Goal: Information Seeking & Learning: Learn about a topic

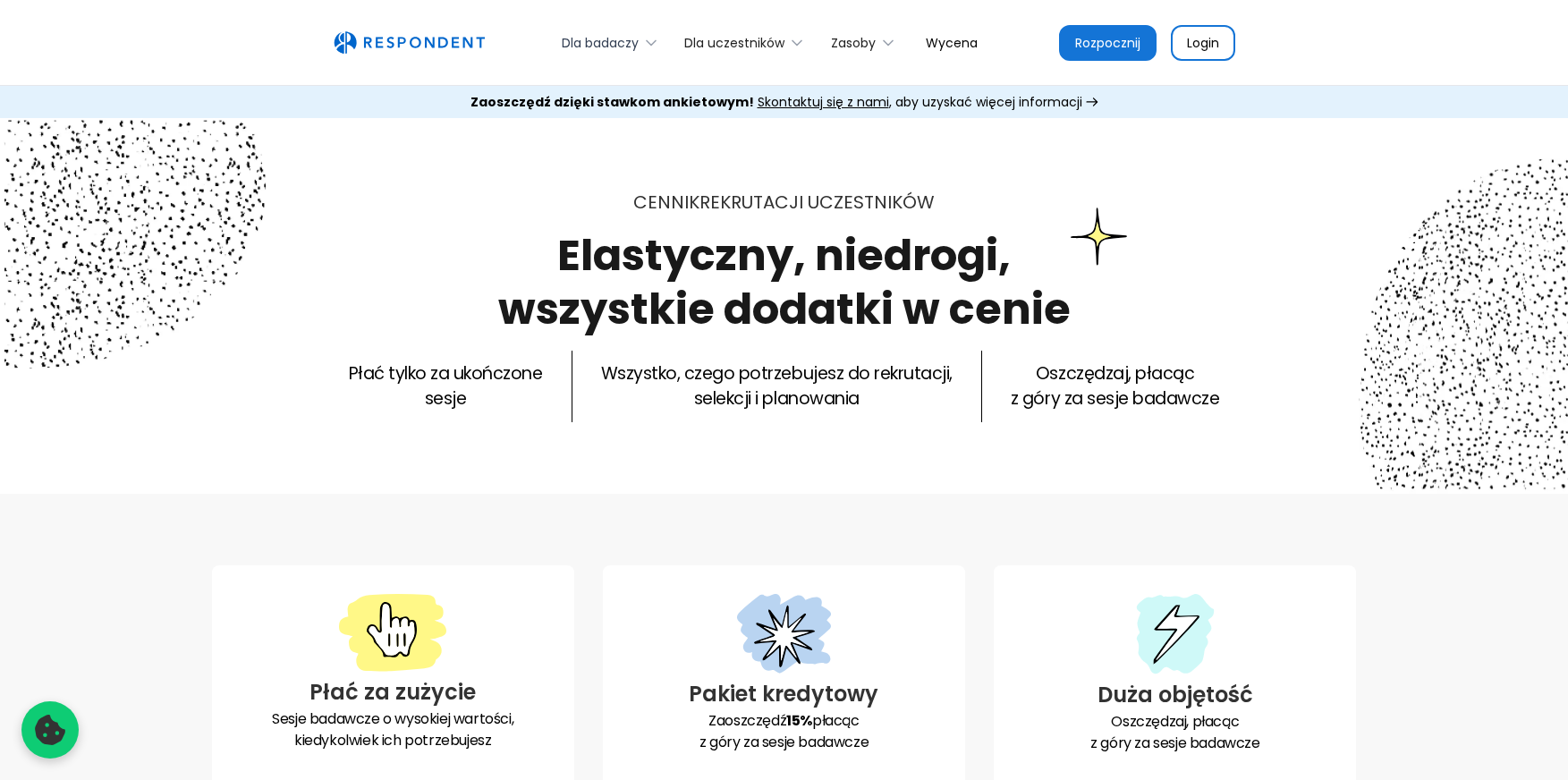
click at [584, 41] on font "Dla badaczy" at bounding box center [599, 43] width 77 height 18
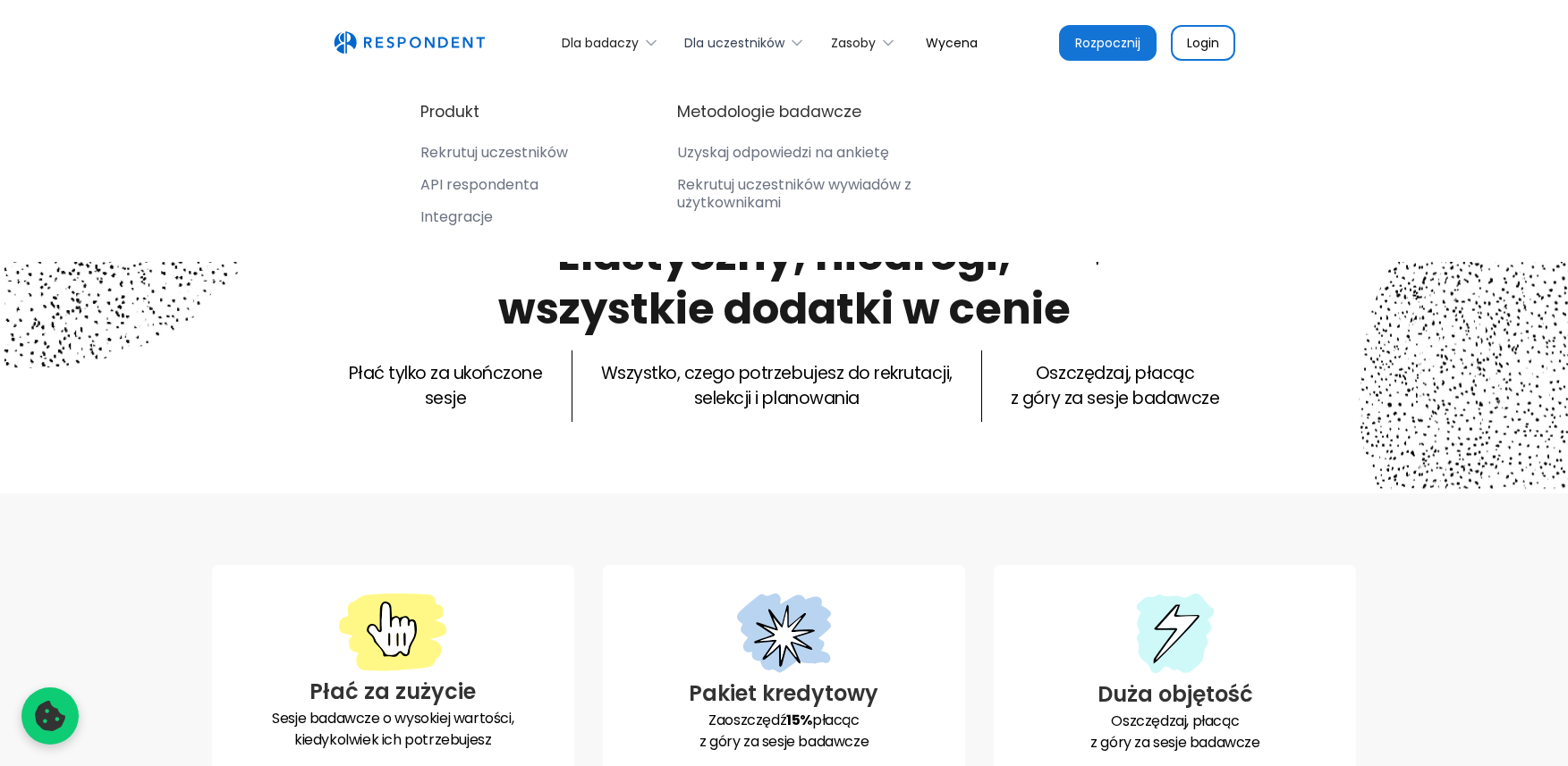
click at [716, 41] on font "Dla uczestników" at bounding box center [733, 43] width 100 height 17
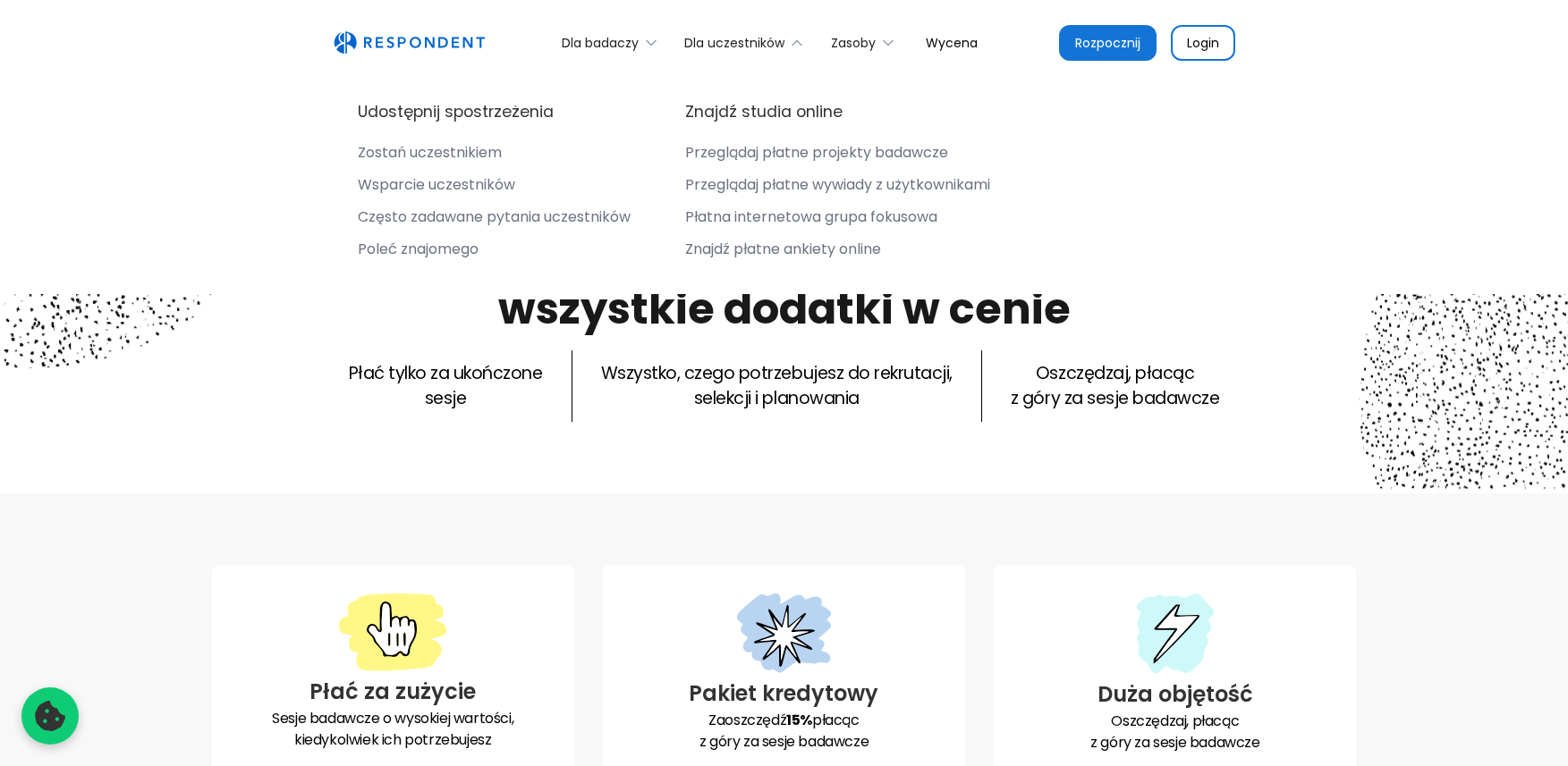
click at [493, 216] on font "Często zadawane pytania uczestników" at bounding box center [494, 216] width 272 height 20
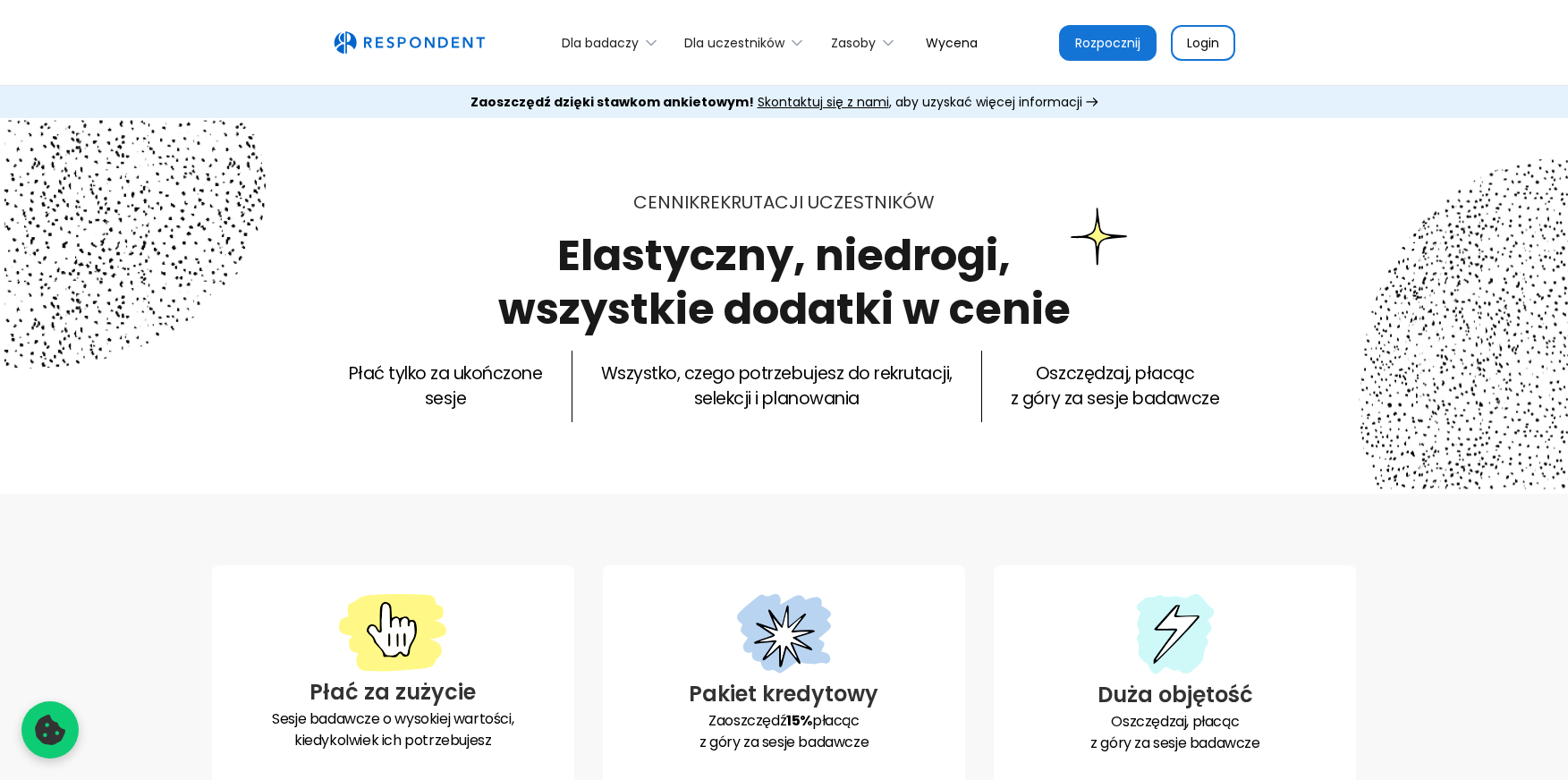
click at [1123, 43] on font "Rozpocznij" at bounding box center [1107, 43] width 65 height 18
